Goal: Task Accomplishment & Management: Complete application form

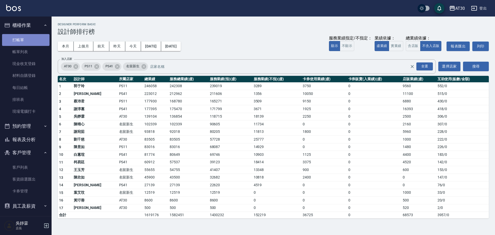
click at [33, 40] on link "打帳單" at bounding box center [25, 40] width 47 height 12
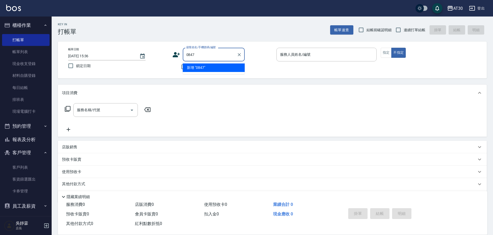
type input "0847"
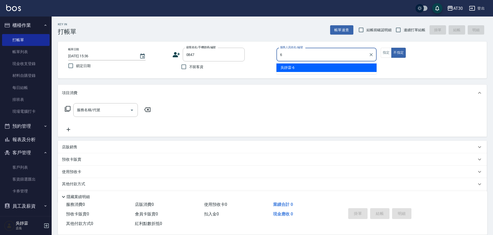
type input "吳靜霖-6"
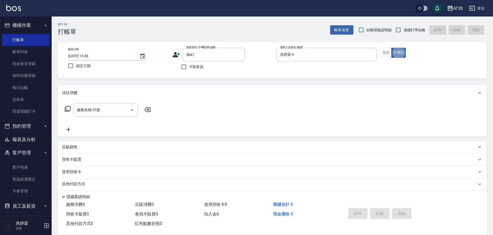
type button "false"
type input "[PERSON_NAME]/0936530951/0847"
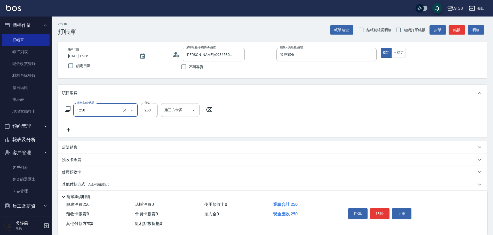
type input "洗髮250(1250)"
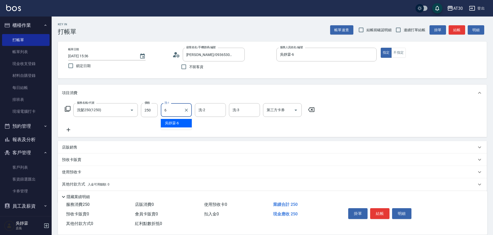
type input "吳靜霖-6"
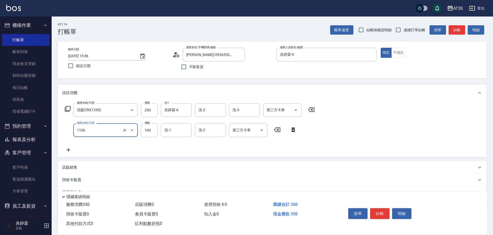
type input "補色洗(1100)"
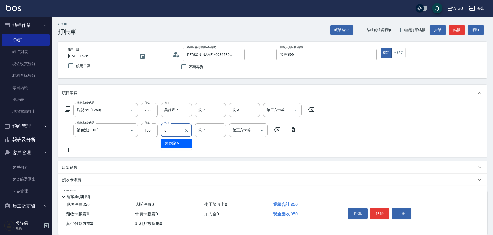
type input "吳靜霖-6"
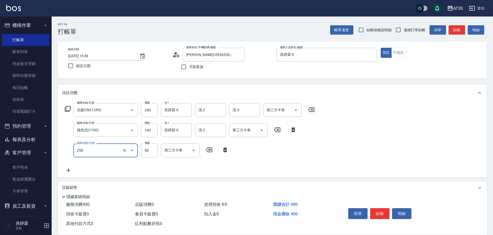
type input "剪瀏海(250)"
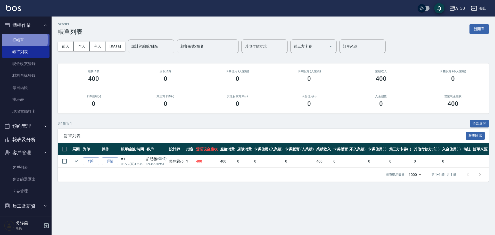
click at [19, 39] on link "打帳單" at bounding box center [25, 40] width 47 height 12
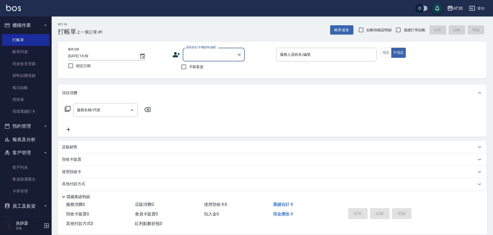
click at [176, 57] on icon at bounding box center [176, 54] width 7 height 5
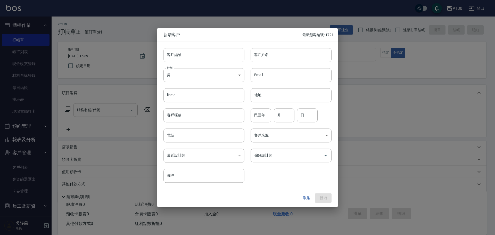
click at [202, 55] on input "客戶編號" at bounding box center [204, 55] width 81 height 14
type input "1802"
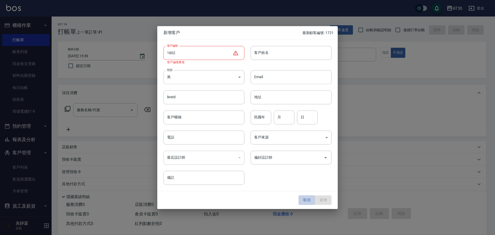
click at [307, 201] on button "取消" at bounding box center [307, 201] width 17 height 10
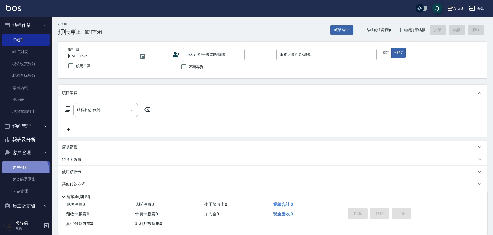
click at [18, 171] on link "客戶列表" at bounding box center [25, 168] width 47 height 12
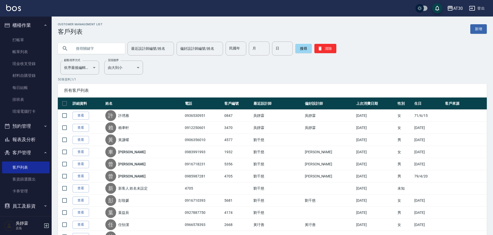
click at [72, 49] on div at bounding box center [91, 48] width 67 height 11
drag, startPoint x: 92, startPoint y: 50, endPoint x: 89, endPoint y: 49, distance: 3.4
click at [89, 49] on input "text" at bounding box center [96, 49] width 49 height 14
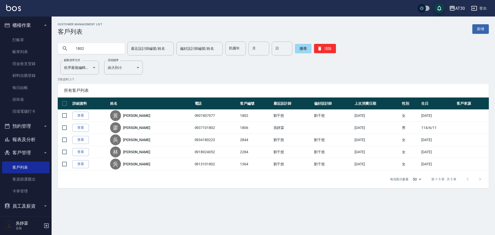
drag, startPoint x: 94, startPoint y: 48, endPoint x: 2, endPoint y: 38, distance: 92.9
click at [4, 38] on div "AT30 登出 櫃檯作業 打帳單 帳單列表 現金收支登錄 材料自購登錄 每日結帳 排班表 現場電腦打卡 預約管理 預約管理 單日預約紀錄 單週預約紀錄 報表及…" at bounding box center [247, 117] width 495 height 235
type input "2257"
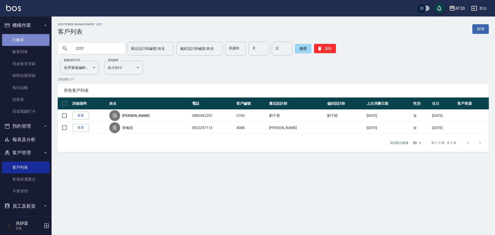
click at [26, 40] on link "打帳單" at bounding box center [25, 40] width 47 height 12
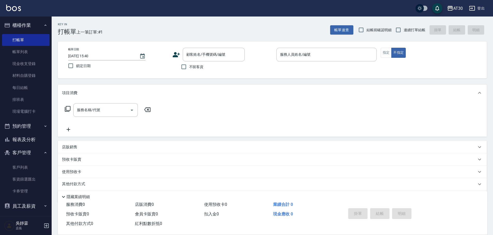
click at [180, 52] on div "顧客姓名/手機號碼/編號 顧客姓名/手機號碼/編號" at bounding box center [222, 55] width 100 height 14
click at [177, 55] on icon at bounding box center [176, 55] width 8 height 8
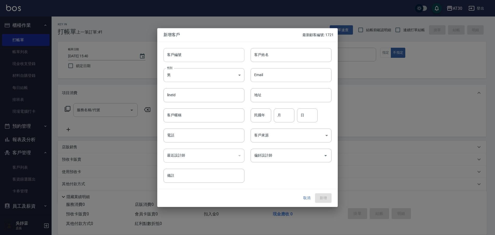
click at [197, 55] on input "客戶編號" at bounding box center [204, 55] width 81 height 14
type input "2257"
type input "[PERSON_NAME]會"
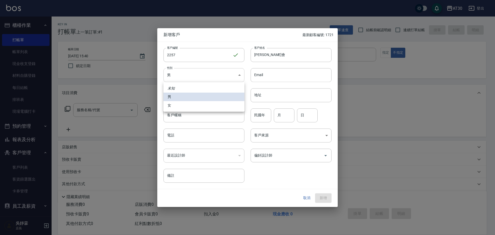
click at [195, 76] on body "AT30 登出 櫃檯作業 打帳單 帳單列表 現金收支登錄 材料自購登錄 每日結帳 排班表 現場電腦打卡 預約管理 預約管理 單日預約紀錄 單週預約紀錄 報表及…" at bounding box center [247, 126] width 495 height 252
click at [191, 102] on li "女" at bounding box center [204, 105] width 81 height 9
type input "[DEMOGRAPHIC_DATA]"
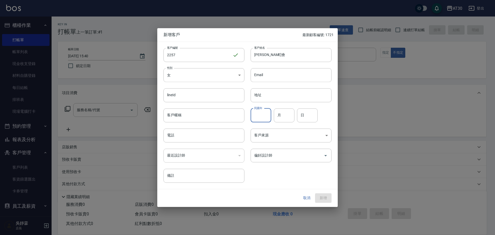
click at [263, 115] on input "民國年" at bounding box center [261, 115] width 21 height 14
type input "97"
type input "05"
type input "08"
type input "0981050910"
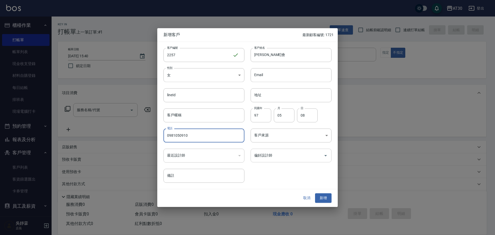
click at [279, 157] on input "偏好設計師" at bounding box center [287, 155] width 69 height 9
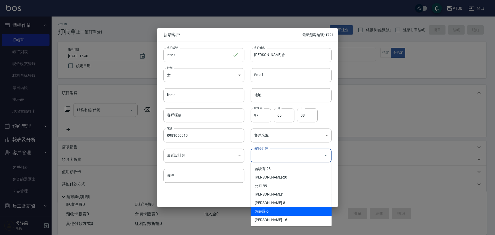
click at [275, 210] on li "吳靜霖-6" at bounding box center [291, 211] width 81 height 9
type input "吳靜霖"
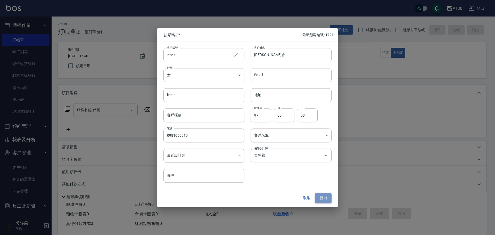
click at [322, 197] on button "新增" at bounding box center [323, 199] width 17 height 10
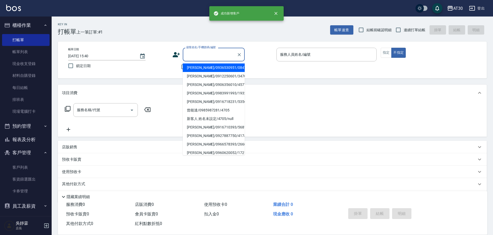
click at [201, 58] on input "顧客姓名/手機號碼/編號" at bounding box center [210, 54] width 50 height 9
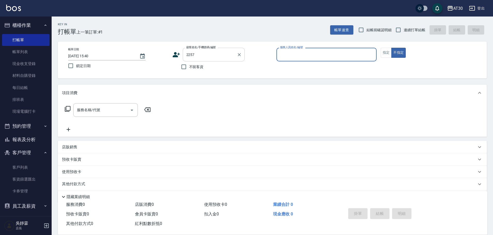
type input "[PERSON_NAME]會/0981050910/2257"
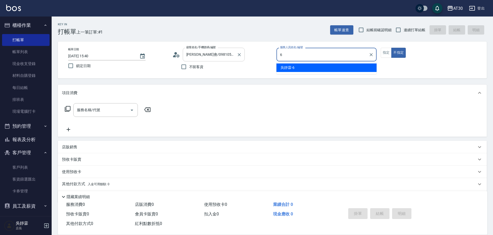
type input "吳靜霖-6"
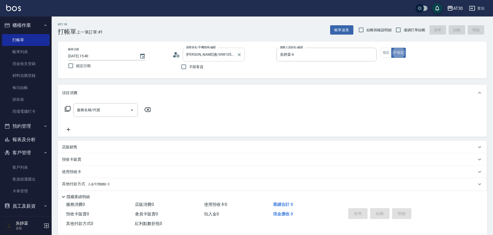
type button "false"
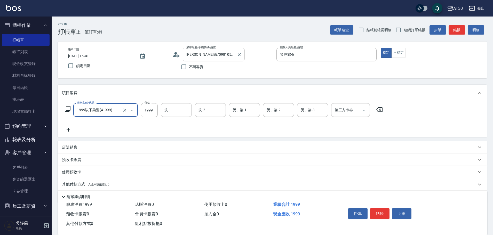
type input "1999以下染髮(41999)"
type input "1099"
type input "公司-99"
type input "吳靜霖-6"
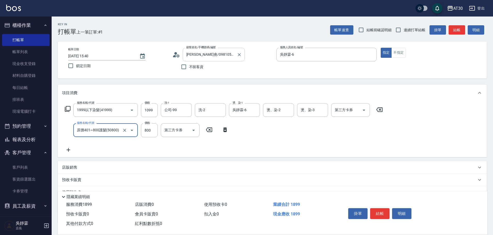
type input "原價401~800護髮(50800)"
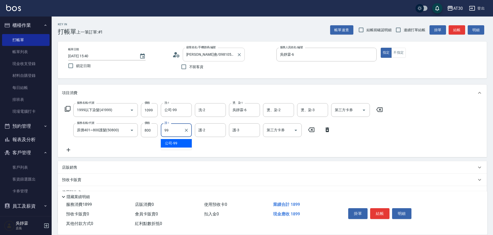
type input "公司-99"
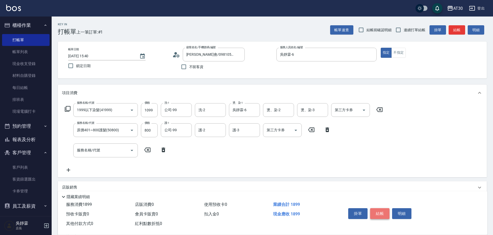
click at [378, 211] on button "結帳" at bounding box center [379, 213] width 19 height 11
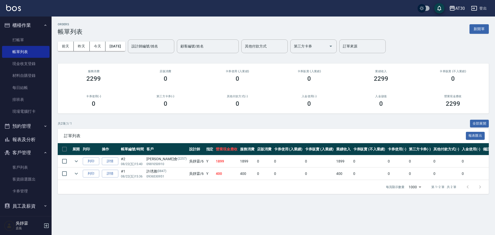
click at [478, 23] on div "ORDERS 帳單列表 新開單" at bounding box center [273, 29] width 431 height 13
click at [481, 29] on button "新開單" at bounding box center [479, 29] width 19 height 10
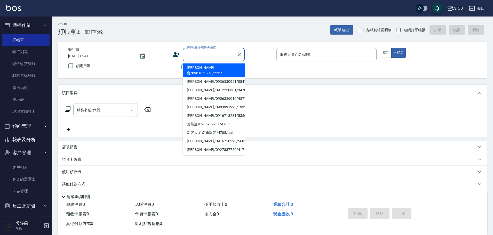
click at [184, 58] on div "顧客姓名/手機號碼/編號" at bounding box center [214, 55] width 62 height 14
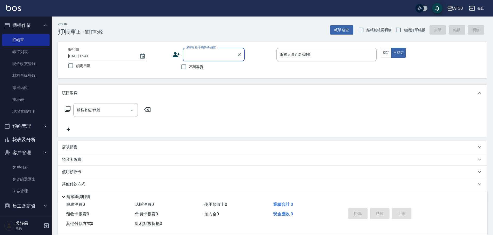
click at [192, 54] on input "顧客姓名/手機號碼/編號" at bounding box center [210, 54] width 50 height 9
click at [179, 56] on icon at bounding box center [176, 55] width 8 height 8
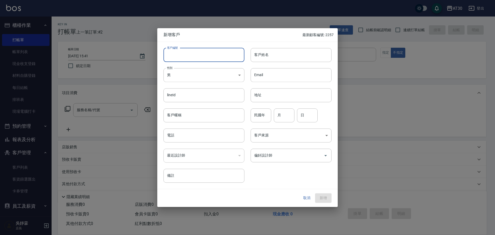
click at [195, 59] on input "客戶編號" at bounding box center [204, 55] width 81 height 14
type input "1717"
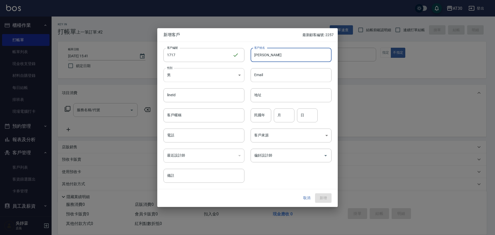
type input "[PERSON_NAME]"
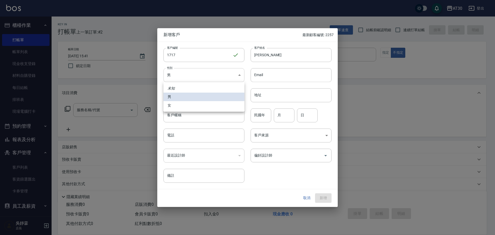
click at [196, 71] on body "AT30 登出 櫃檯作業 打帳單 帳單列表 現金收支登錄 材料自購登錄 每日結帳 排班表 現場電腦打卡 預約管理 預約管理 單日預約紀錄 單週預約紀錄 報表及…" at bounding box center [247, 126] width 495 height 252
click at [187, 98] on li "男" at bounding box center [204, 97] width 81 height 9
click at [262, 115] on input "民國年" at bounding box center [261, 115] width 21 height 14
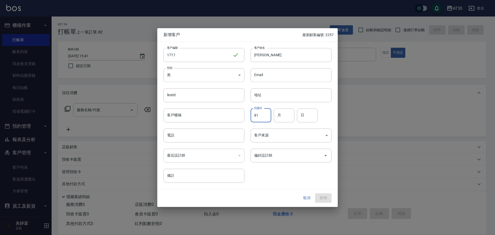
type input "81"
type input "11"
type input "19"
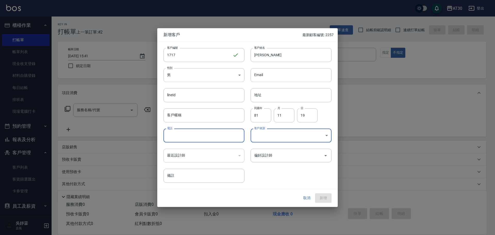
click at [212, 137] on input "電話" at bounding box center [204, 136] width 81 height 14
type input "0925255075"
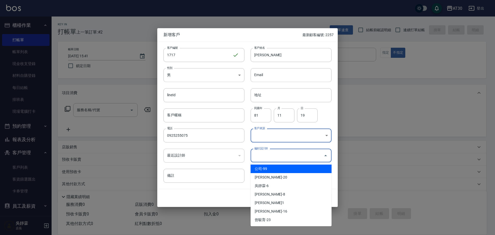
click at [286, 154] on input "偏好設計師" at bounding box center [287, 155] width 69 height 9
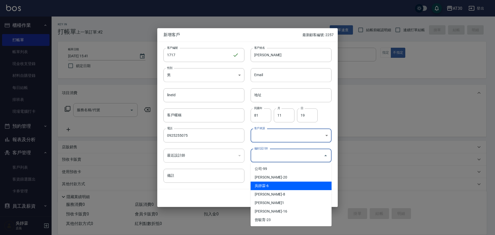
click at [285, 184] on li "吳靜霖-6" at bounding box center [291, 186] width 81 height 9
type input "吳靜霖"
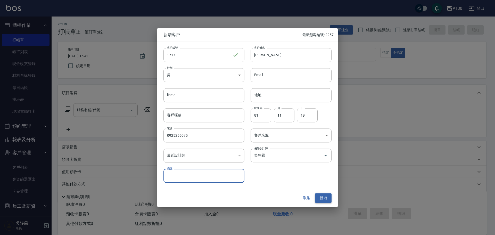
click at [322, 197] on button "新增" at bounding box center [323, 199] width 17 height 10
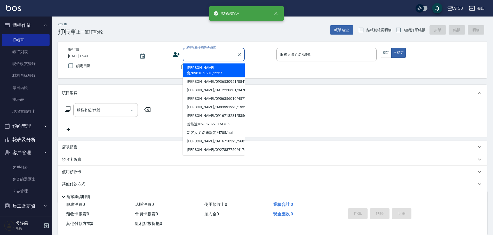
click at [203, 52] on input "顧客姓名/手機號碼/編號" at bounding box center [210, 54] width 50 height 9
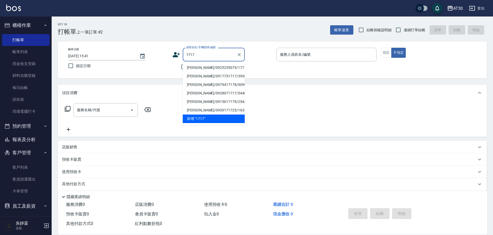
type input "[PERSON_NAME]/0925255075/1717"
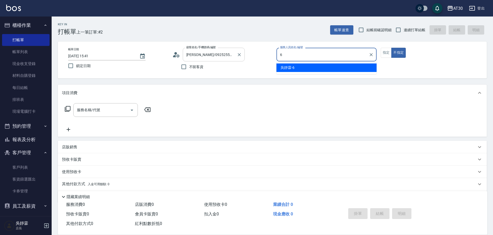
type input "吳靜霖-6"
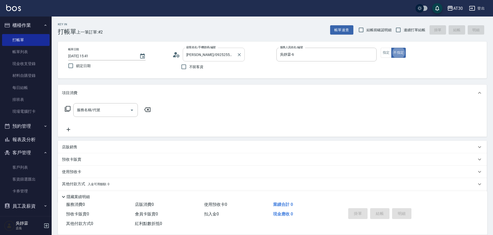
type button "false"
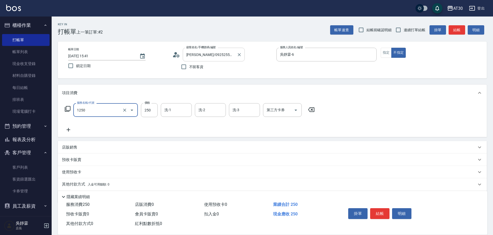
type input "洗髮250(1250)"
type input "吳靜霖-6"
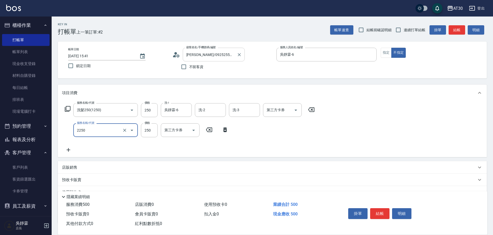
type input "剪髮(2250)"
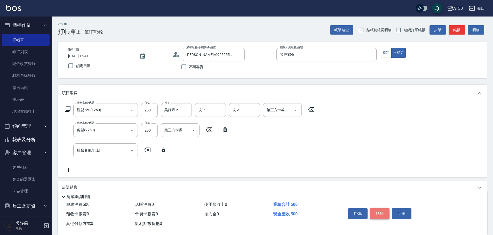
click at [385, 210] on button "結帳" at bounding box center [379, 213] width 19 height 11
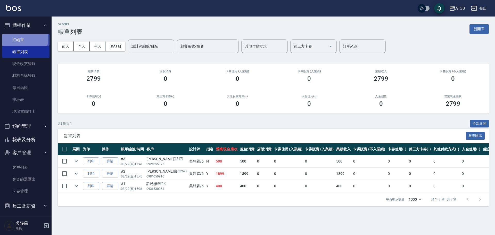
click at [20, 38] on link "打帳單" at bounding box center [25, 40] width 47 height 12
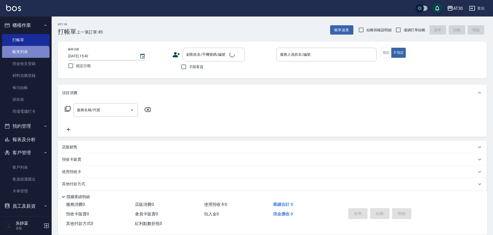
click at [25, 56] on link "帳單列表" at bounding box center [25, 52] width 47 height 12
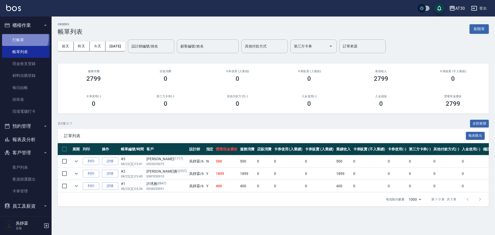
click at [23, 37] on link "打帳單" at bounding box center [25, 40] width 47 height 12
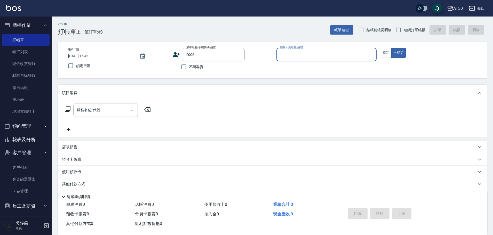
type input "新客人 姓名未設定/0006/null"
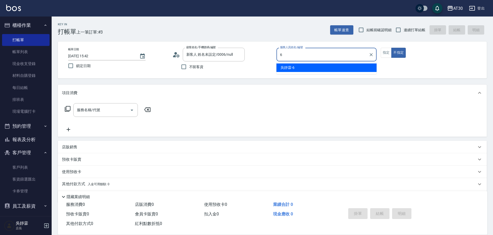
type input "吳靜霖-6"
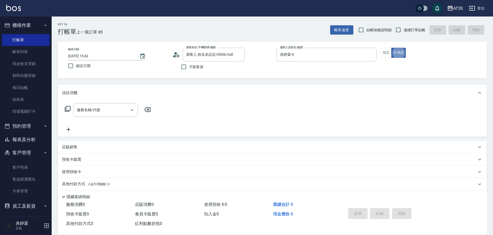
type button "false"
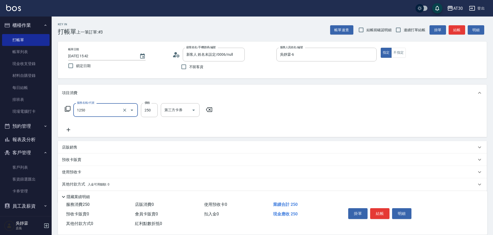
type input "洗髮250(1250)"
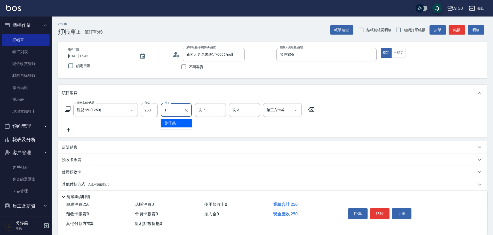
type input "[PERSON_NAME]1"
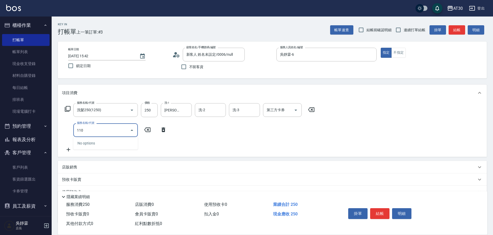
drag, startPoint x: 92, startPoint y: 130, endPoint x: 47, endPoint y: 133, distance: 45.6
click at [45, 133] on div "AT30 登出 櫃檯作業 打帳單 帳單列表 現金收支登錄 材料自購登錄 每日結帳 排班表 現場電腦打卡 預約管理 預約管理 單日預約紀錄 單週預約紀錄 報表及…" at bounding box center [246, 136] width 493 height 273
type input "補色洗(1100)"
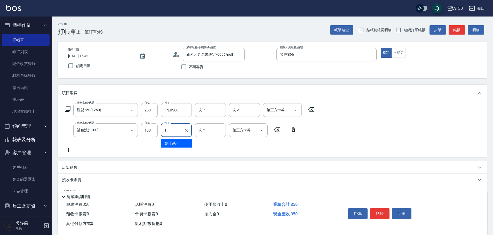
type input "[PERSON_NAME]1"
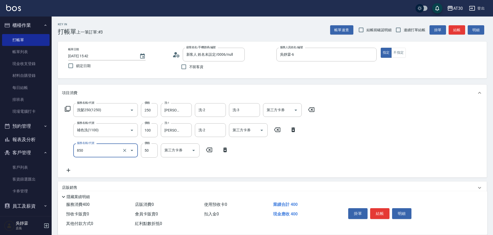
type input "吹捲(850)"
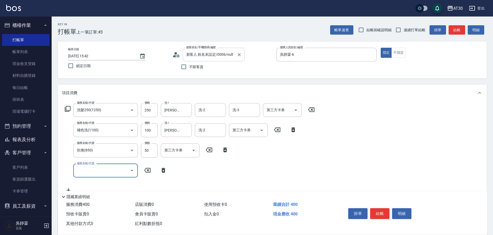
click at [207, 55] on input "新客人 姓名未設定/0006/null" at bounding box center [210, 54] width 50 height 9
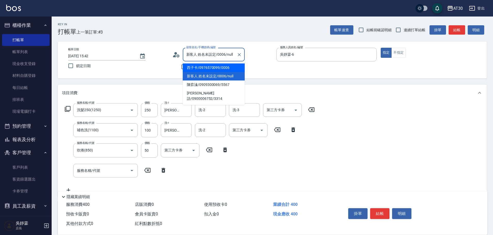
click at [209, 65] on li "西子卡/0976570099/0006" at bounding box center [214, 67] width 62 height 9
type input "西子卡/0976570099/0006"
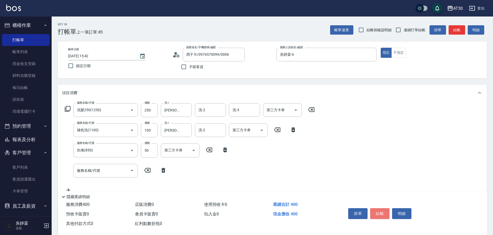
click at [384, 212] on button "結帳" at bounding box center [379, 213] width 19 height 11
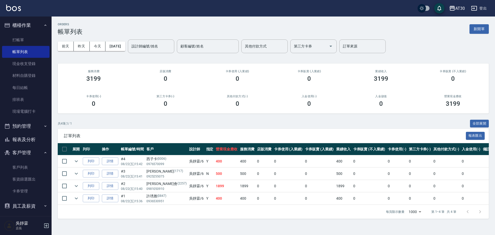
click at [480, 21] on div "ORDERS 帳單列表 新開單 [DATE] [DATE] [DATE] [DATE] 設計師編號/姓名 設計師編號/姓名 顧客編號/姓名 顧客編號/姓名 其…" at bounding box center [274, 121] width 444 height 209
click at [484, 29] on button "新開單" at bounding box center [479, 29] width 19 height 10
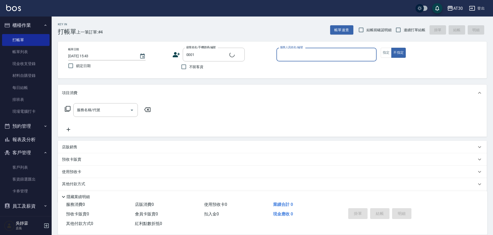
type input "新客人 姓名未設定/0001/null"
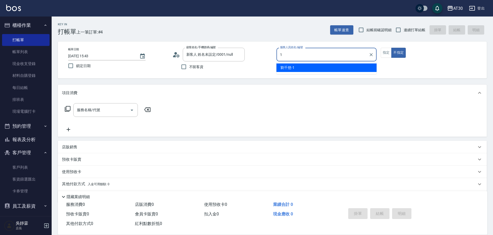
type input "[PERSON_NAME]1"
type button "false"
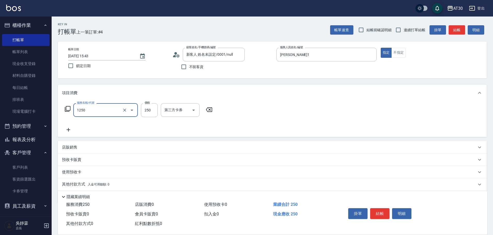
type input "洗髮250(1250)"
type input "1"
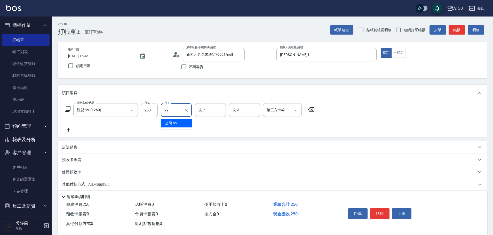
type input "公司-99"
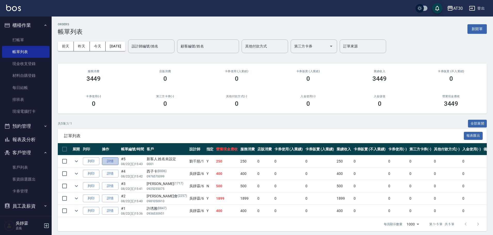
click at [110, 161] on link "詳情" at bounding box center [110, 161] width 17 height 8
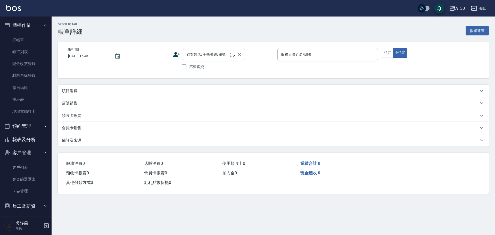
type input "[PERSON_NAME]1"
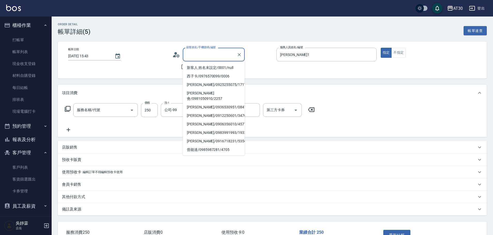
click at [213, 55] on input "顧客姓名/手機號碼/編號" at bounding box center [210, 54] width 50 height 9
type input "新客人 姓名未設定/0001/null"
type input "洗髮250(1250)"
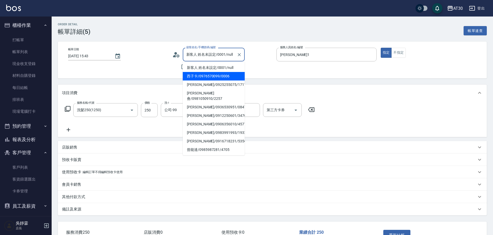
click at [218, 76] on li "西子卡/0976570099/0006" at bounding box center [214, 76] width 62 height 9
type input "西子卡/0976570099/0006"
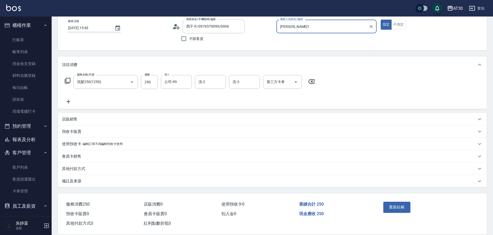
scroll to position [36, 0]
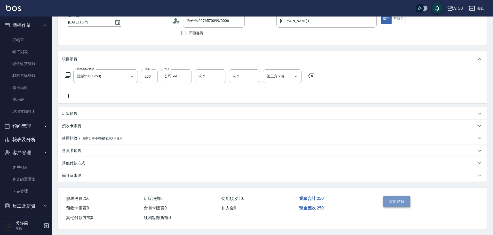
click at [398, 199] on button "重新結帳" at bounding box center [396, 201] width 27 height 11
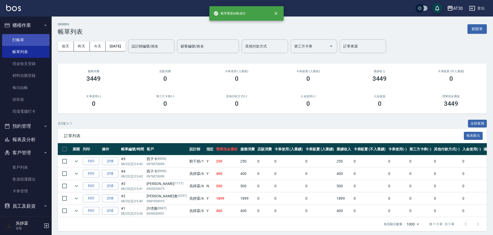
click at [31, 41] on link "打帳單" at bounding box center [25, 40] width 47 height 12
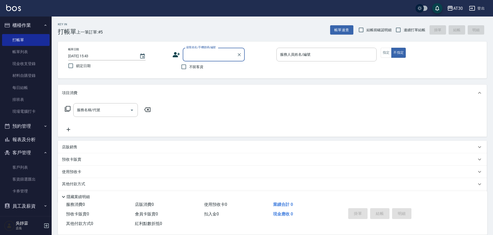
click at [30, 137] on button "報表及分析" at bounding box center [25, 139] width 47 height 13
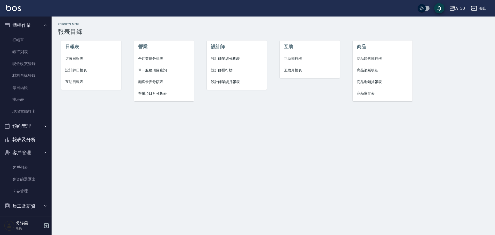
click at [220, 70] on span "設計師排行榜" at bounding box center [237, 70] width 52 height 5
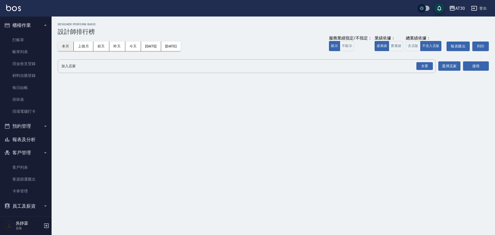
click at [64, 49] on button "本月" at bounding box center [66, 47] width 16 height 10
click at [426, 68] on div "全選" at bounding box center [425, 66] width 17 height 8
click at [474, 65] on button "搜尋" at bounding box center [476, 67] width 26 height 10
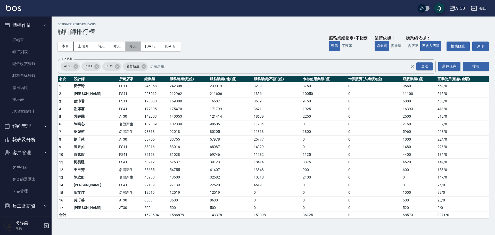
click at [133, 46] on button "今天" at bounding box center [133, 47] width 16 height 10
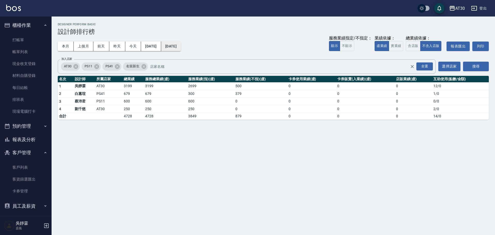
drag, startPoint x: 206, startPoint y: 43, endPoint x: 196, endPoint y: 45, distance: 10.5
click at [205, 44] on div "本月 上個月 [DATE] [DATE] [DATE] [DATE] [DATE] 服務業績指定/不指定： 顯示 不顯示 業績依據： 虛業績 實業績 總業績依…" at bounding box center [273, 46] width 431 height 22
click at [160, 45] on button "[DATE]" at bounding box center [151, 47] width 20 height 10
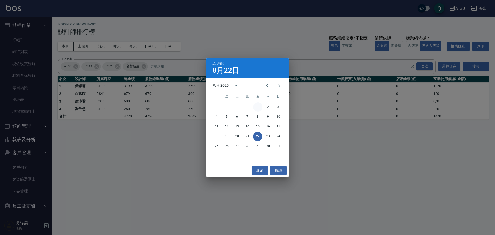
click at [256, 104] on button "1" at bounding box center [257, 106] width 9 height 9
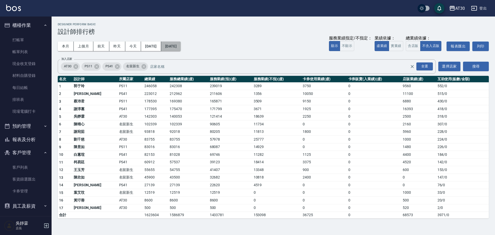
click at [181, 51] on button "[DATE]" at bounding box center [171, 47] width 20 height 10
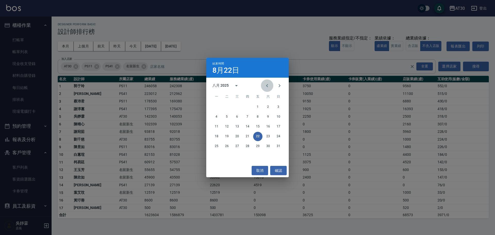
click at [265, 87] on icon "Previous month" at bounding box center [267, 86] width 6 height 6
click at [279, 86] on icon "Next month" at bounding box center [280, 86] width 6 height 6
click at [246, 135] on button "21" at bounding box center [247, 136] width 9 height 9
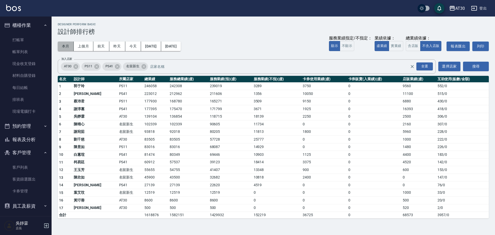
click at [67, 47] on button "本月" at bounding box center [66, 47] width 16 height 10
